Goal: Task Accomplishment & Management: Manage account settings

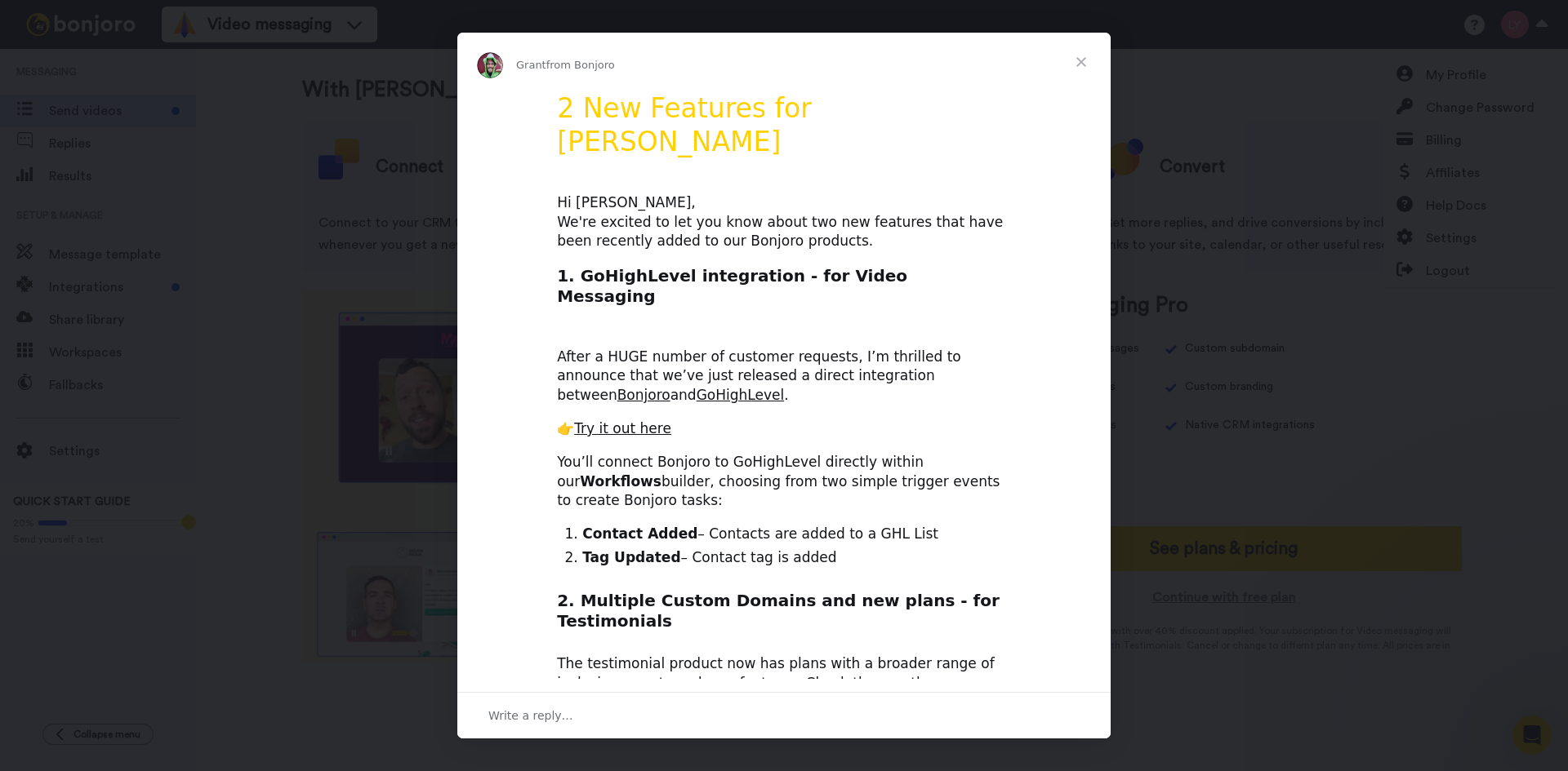
click at [1086, 63] on span "Close" at bounding box center [1080, 61] width 59 height 59
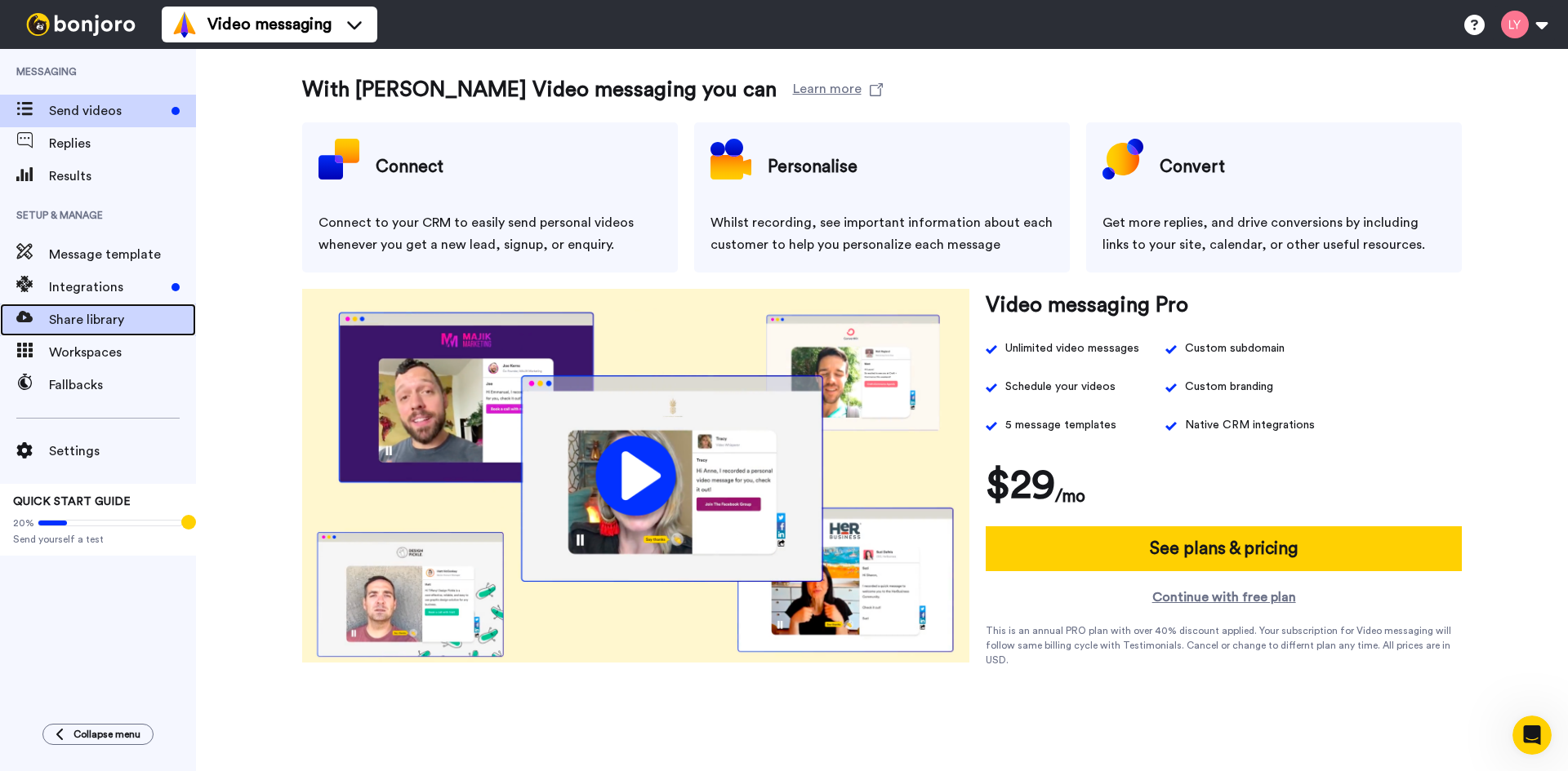
click at [139, 326] on span "Share library" at bounding box center [123, 319] width 147 height 19
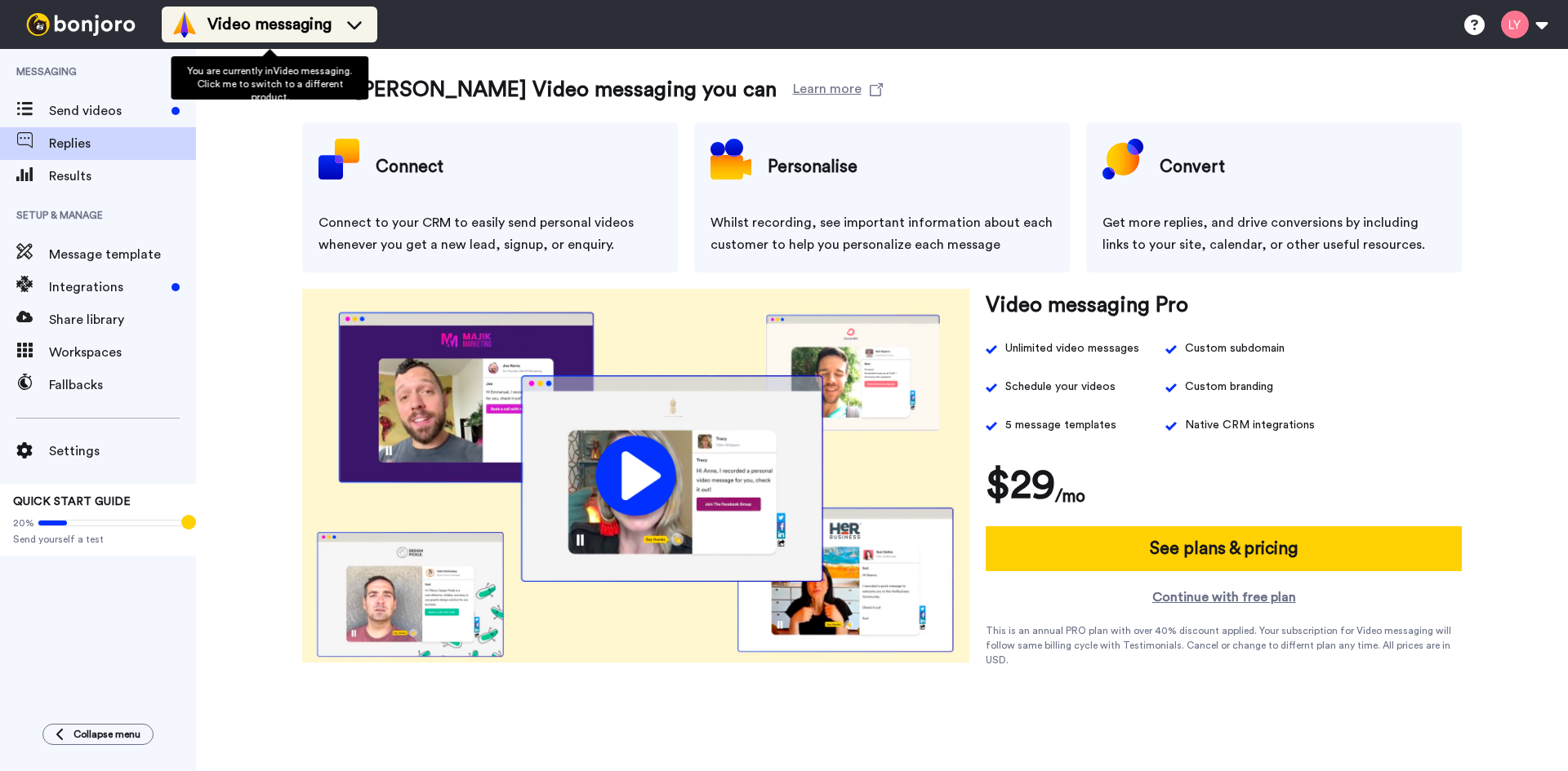
click at [345, 25] on icon at bounding box center [355, 25] width 26 height 17
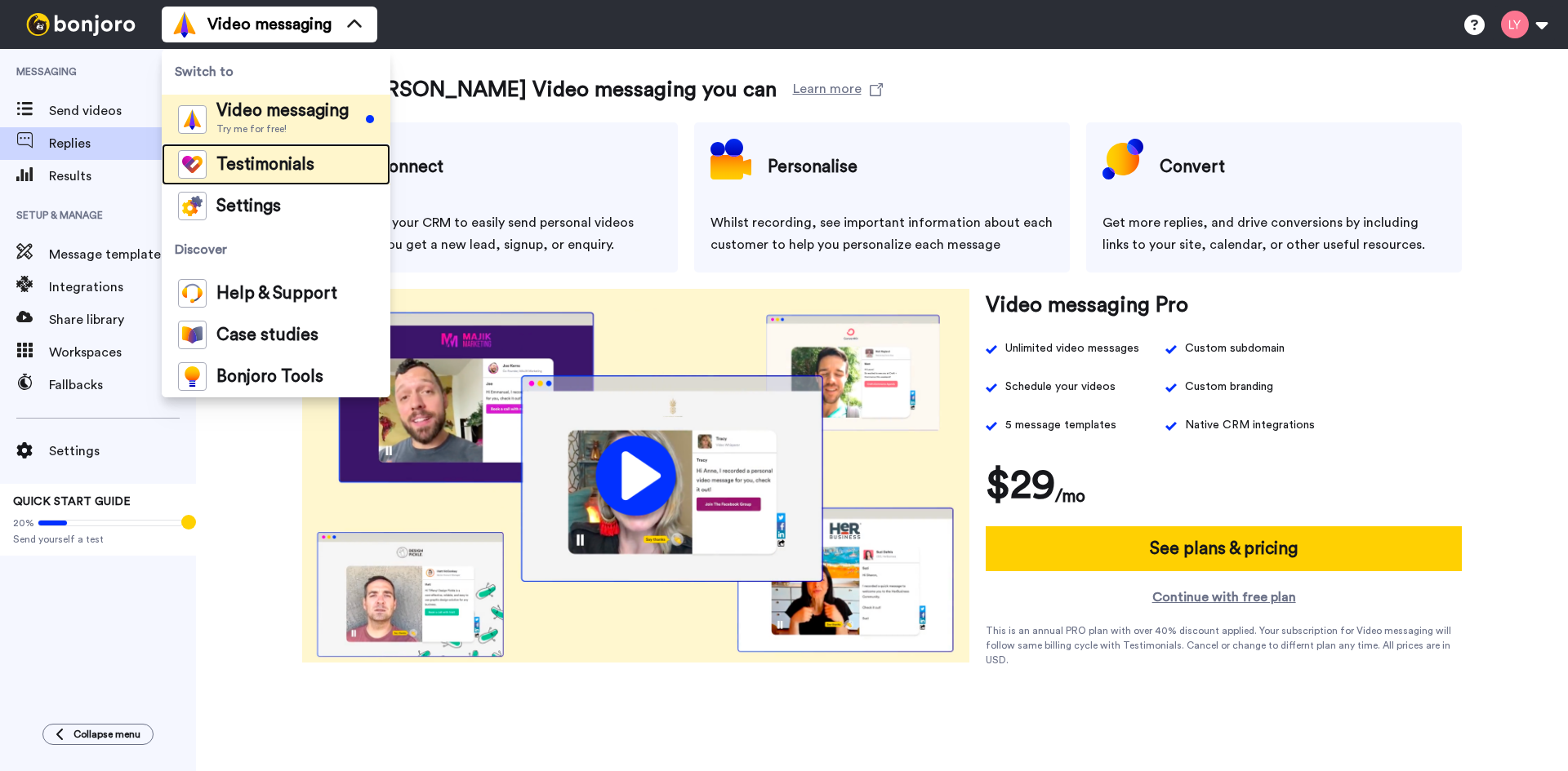
click at [236, 168] on span "Testimonials" at bounding box center [265, 165] width 98 height 17
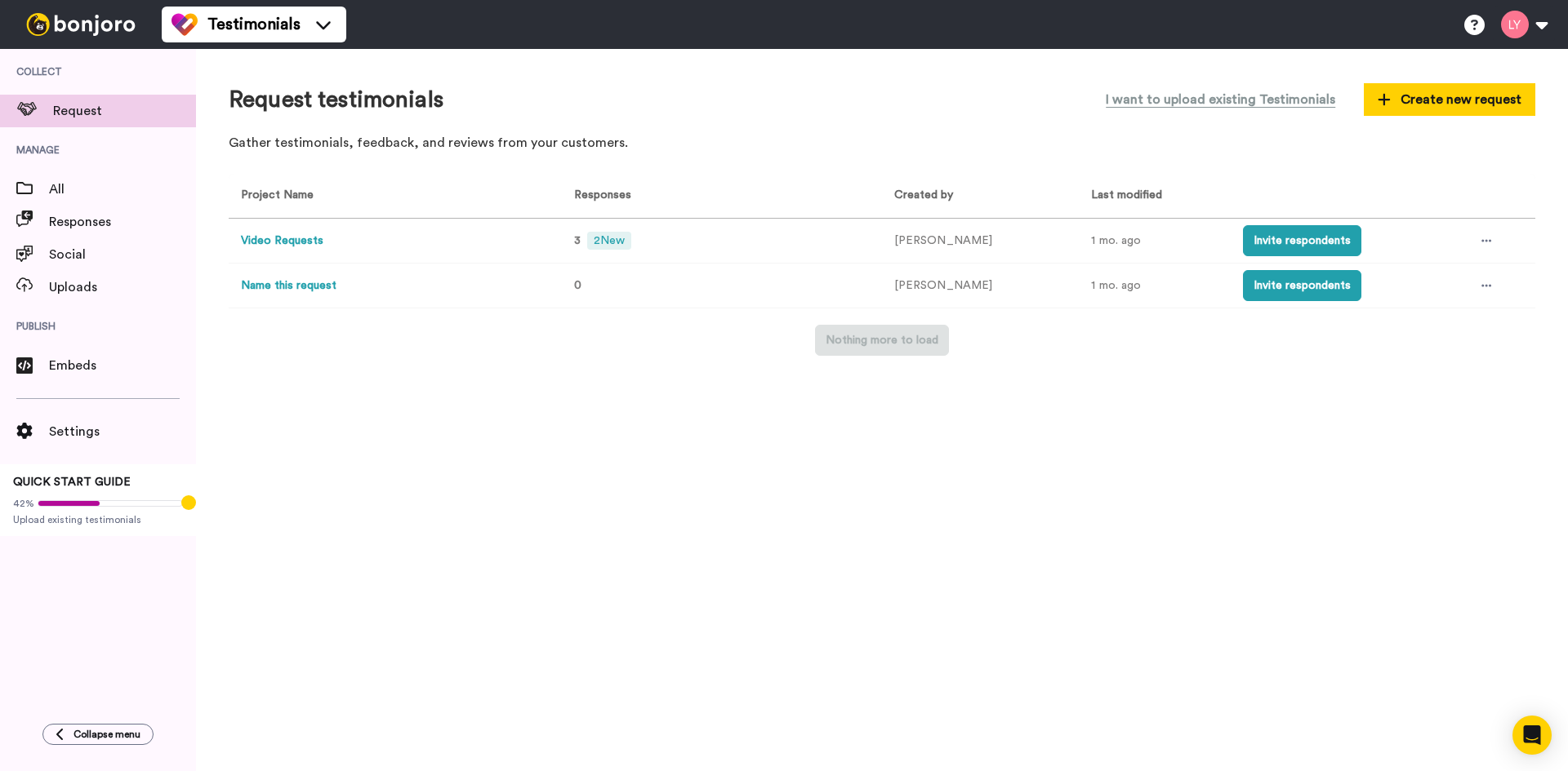
click at [296, 246] on button "Video Requests" at bounding box center [282, 242] width 82 height 18
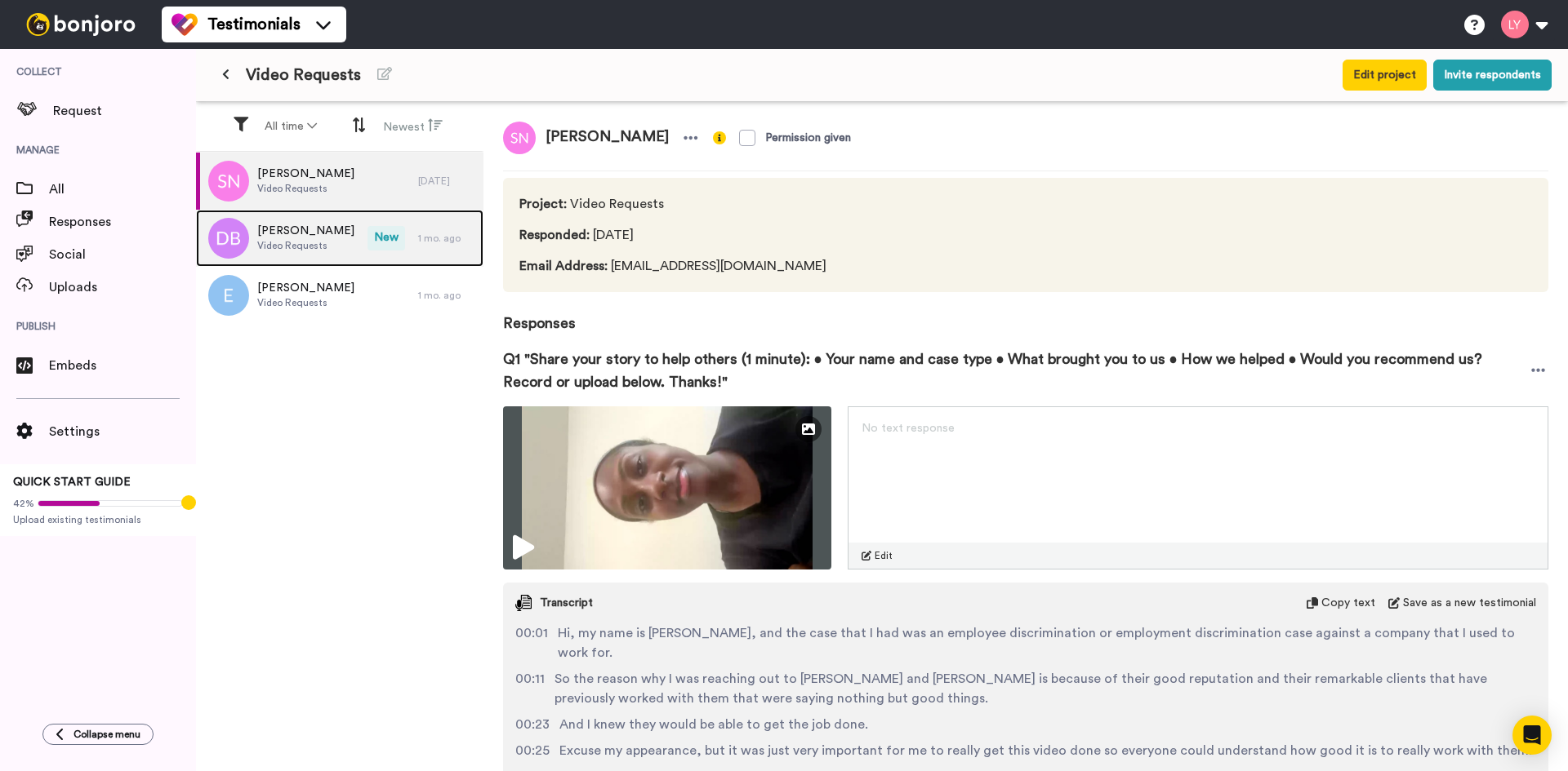
click at [303, 229] on span "Dean Braim" at bounding box center [306, 231] width 97 height 17
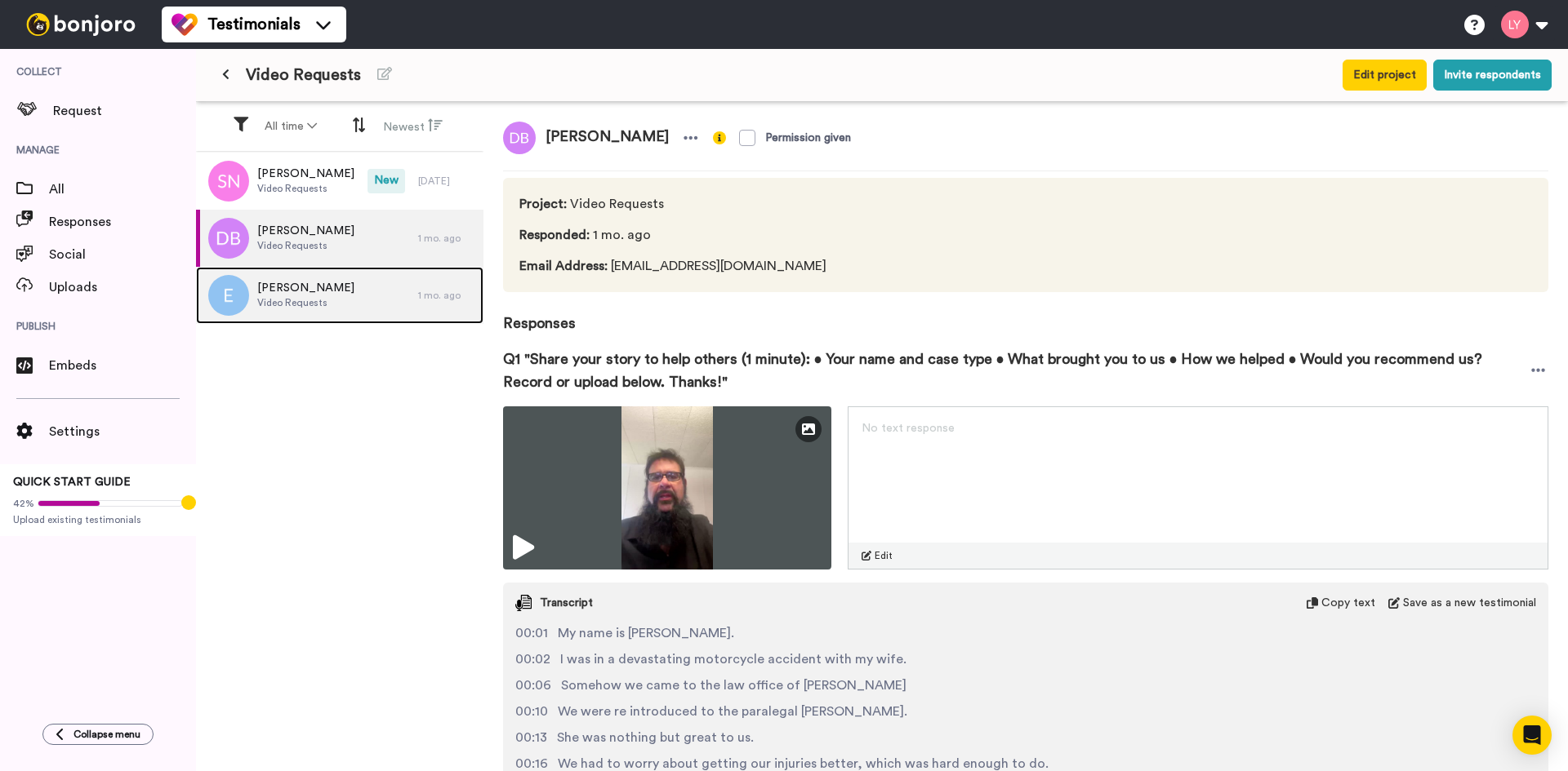
click at [309, 297] on span "Video Requests" at bounding box center [306, 303] width 97 height 13
